Goal: Information Seeking & Learning: Learn about a topic

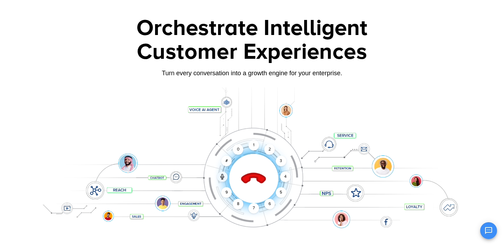
scroll to position [28, 0]
click at [253, 145] on div "1" at bounding box center [254, 145] width 11 height 11
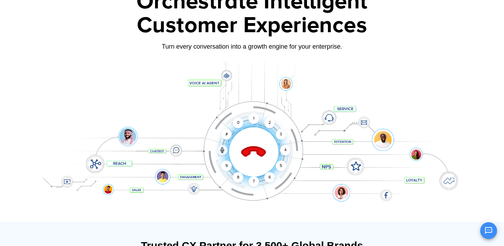
scroll to position [15, 0]
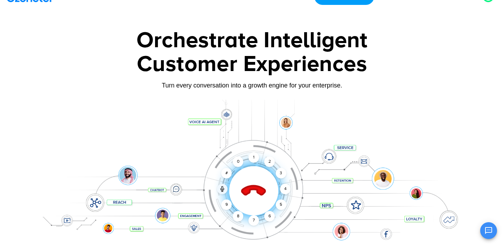
click at [254, 199] on icon at bounding box center [254, 191] width 30 height 30
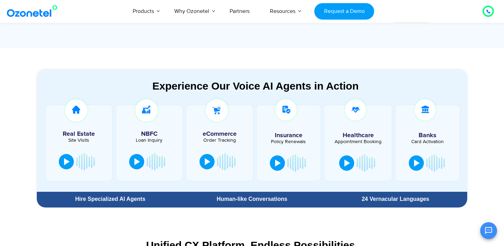
scroll to position [368, 0]
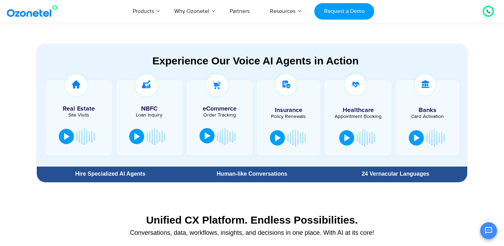
click at [210, 139] on button at bounding box center [207, 135] width 15 height 15
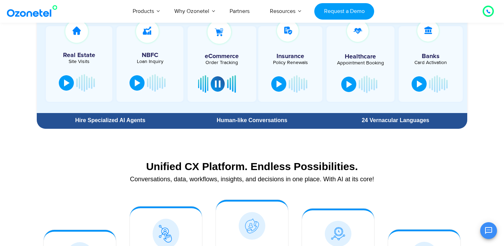
scroll to position [424, 0]
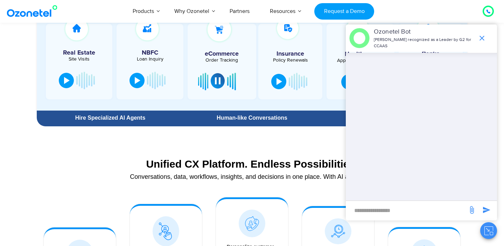
click at [219, 84] on div at bounding box center [218, 80] width 6 height 7
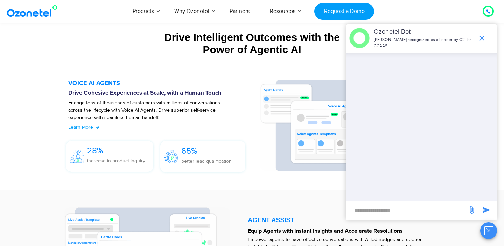
scroll to position [754, 0]
click at [83, 127] on span "Learn More" at bounding box center [80, 127] width 25 height 6
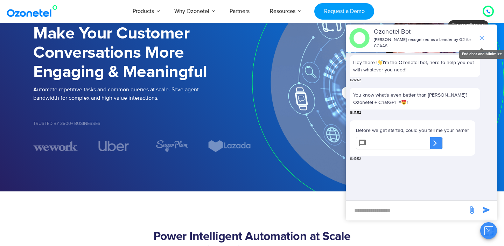
click at [481, 38] on icon "end chat or minimize" at bounding box center [482, 38] width 8 height 8
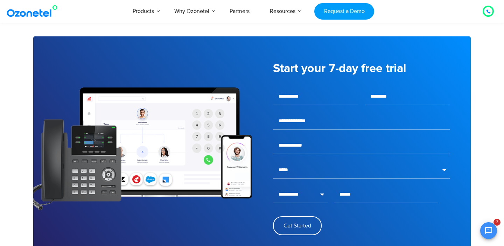
scroll to position [935, 0]
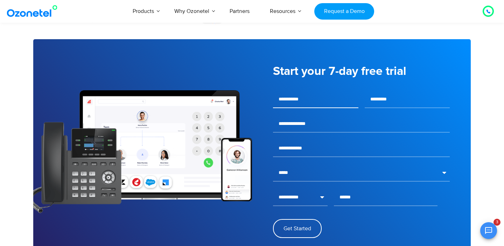
click at [302, 96] on input "text" at bounding box center [315, 100] width 85 height 18
click at [299, 70] on h5 "Start your 7-day free trial" at bounding box center [361, 71] width 177 height 12
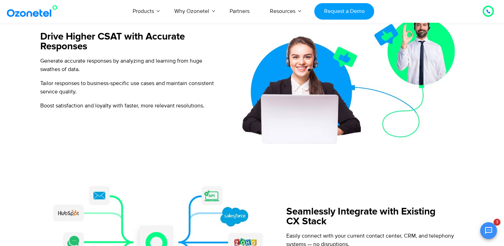
scroll to position [475, 0]
